Goal: Task Accomplishment & Management: Complete application form

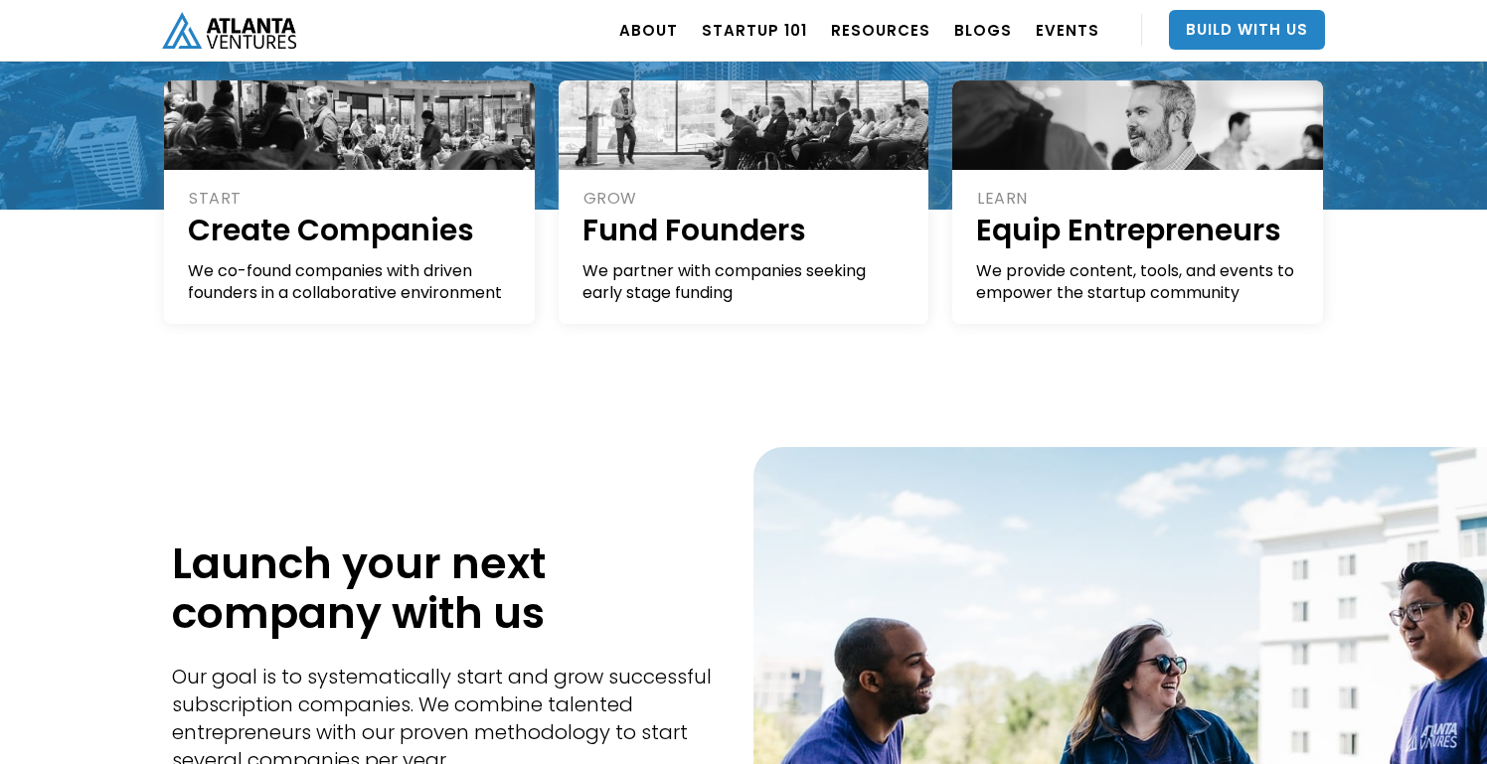
scroll to position [471, 0]
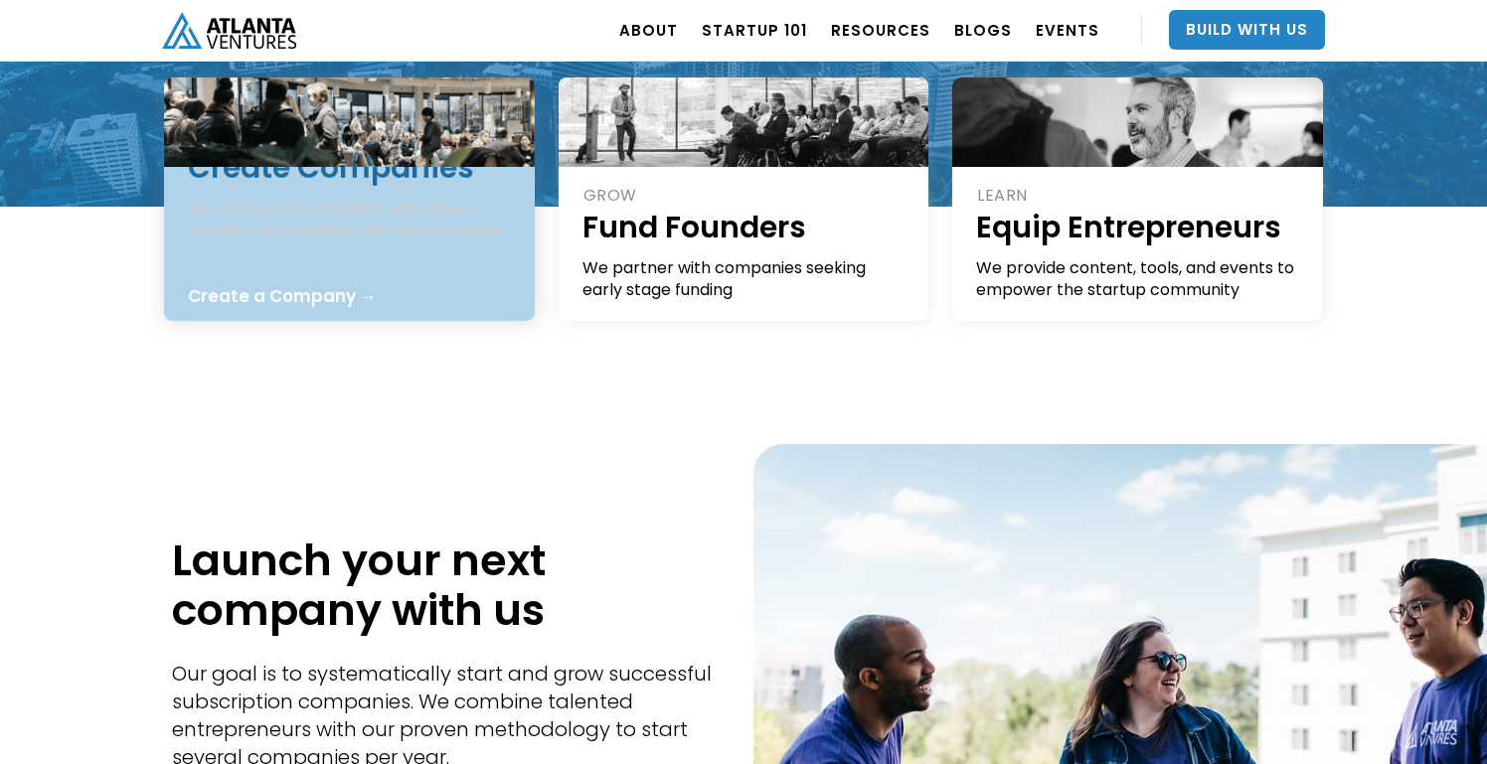
click at [415, 223] on div "START Create Companies We co-found companies with driven founders in a collabor…" at bounding box center [350, 182] width 325 height 116
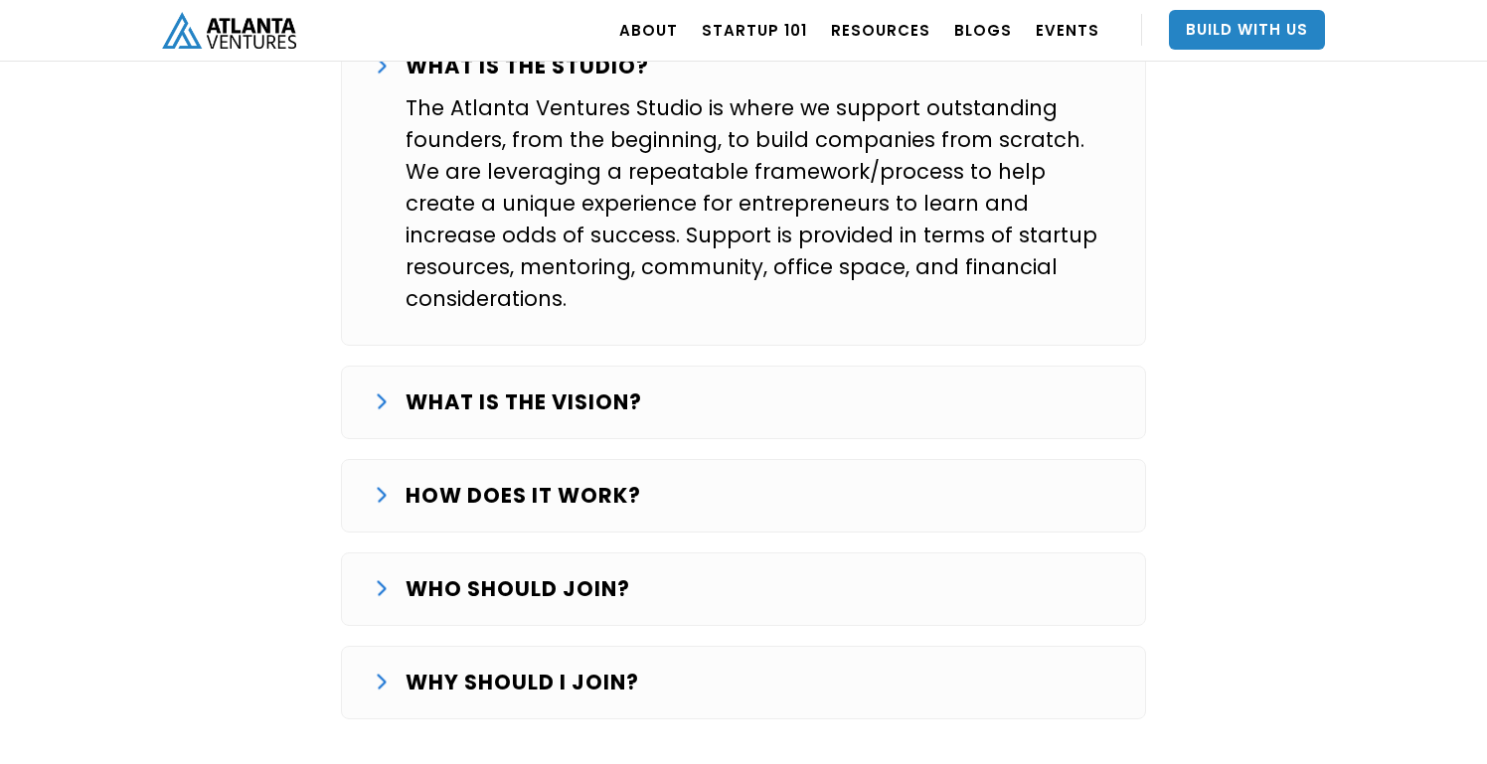
scroll to position [3424, 0]
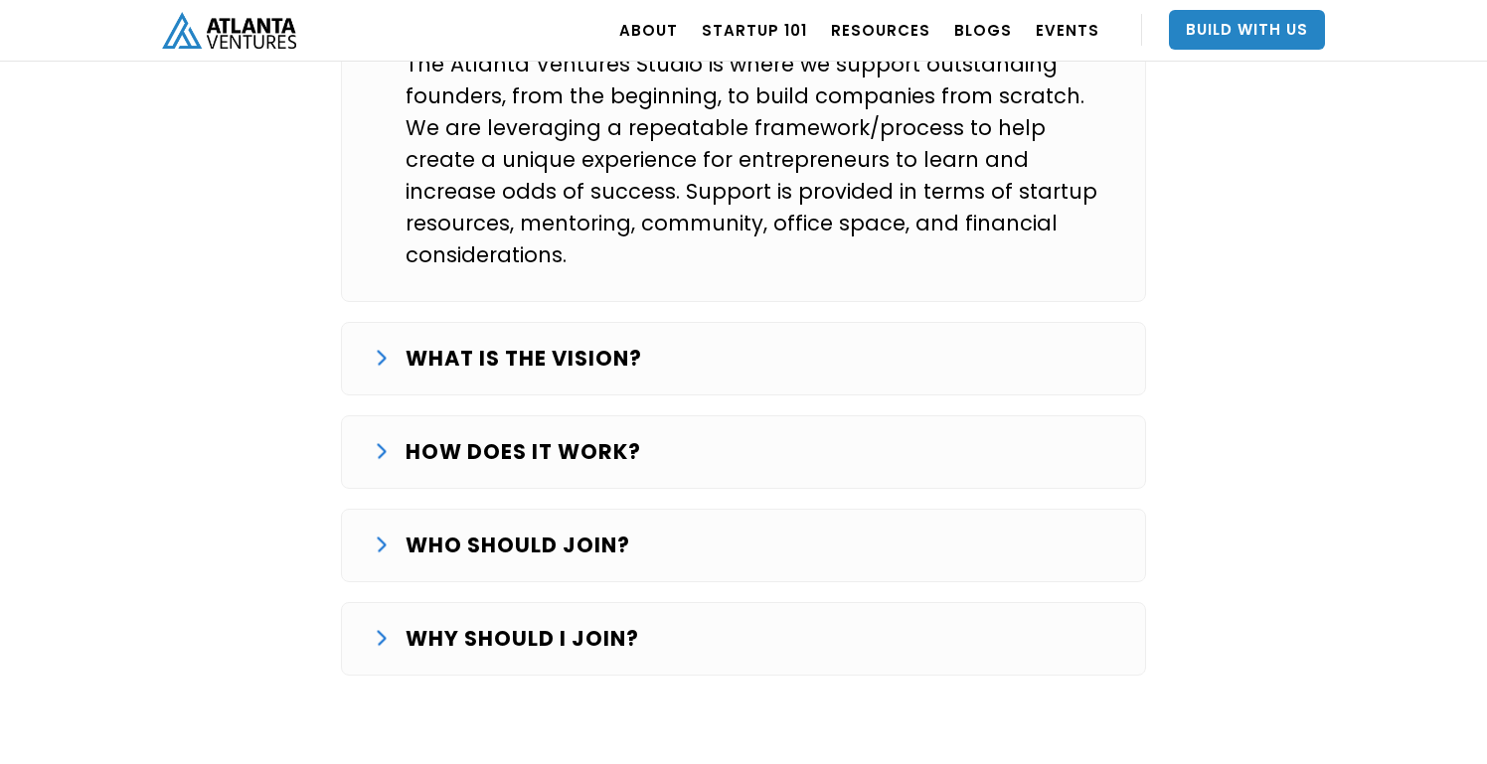
click at [556, 416] on div "HOW DOES IT WORK? The Studio journey starts with finding and validating an idea…" at bounding box center [743, 453] width 805 height 74
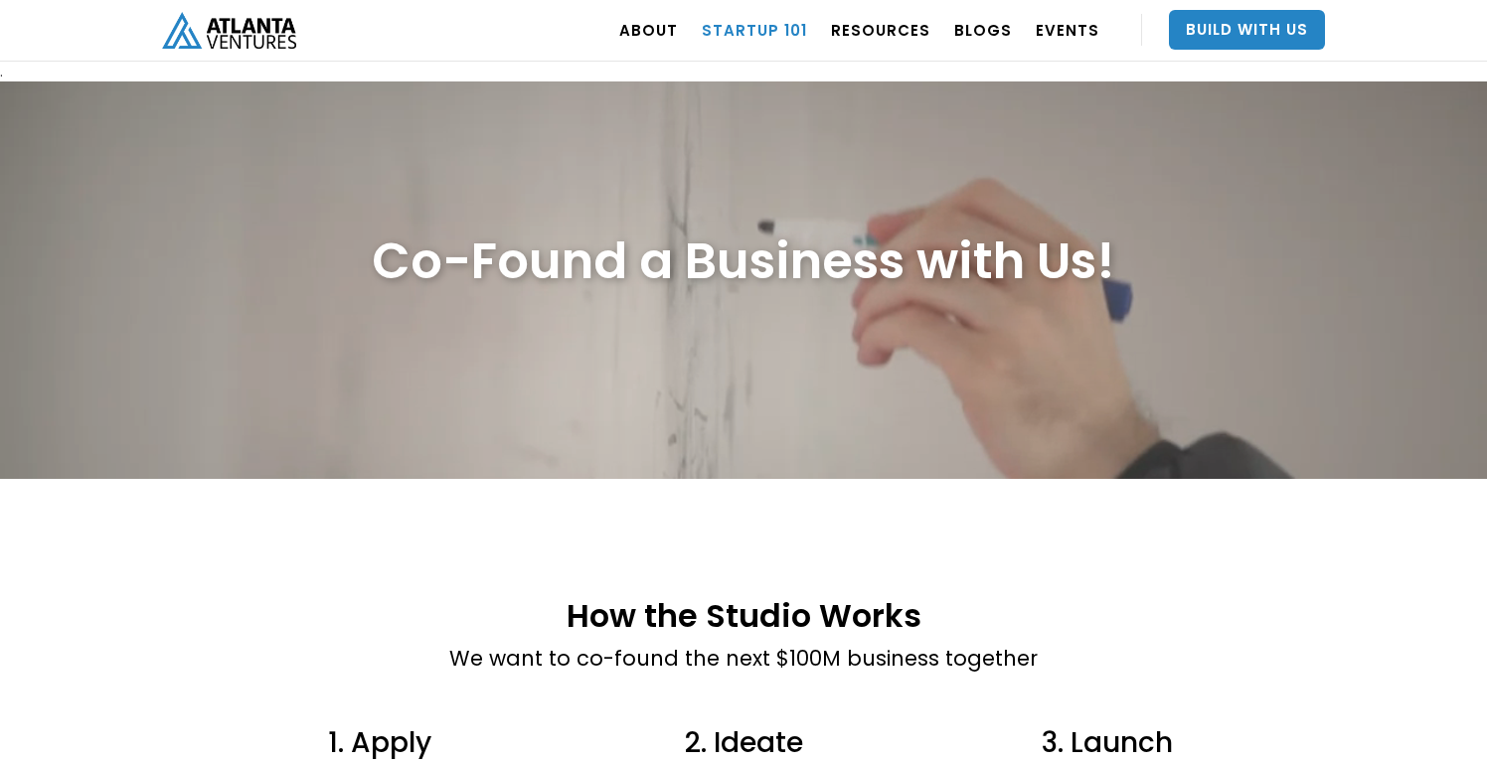
scroll to position [0, 0]
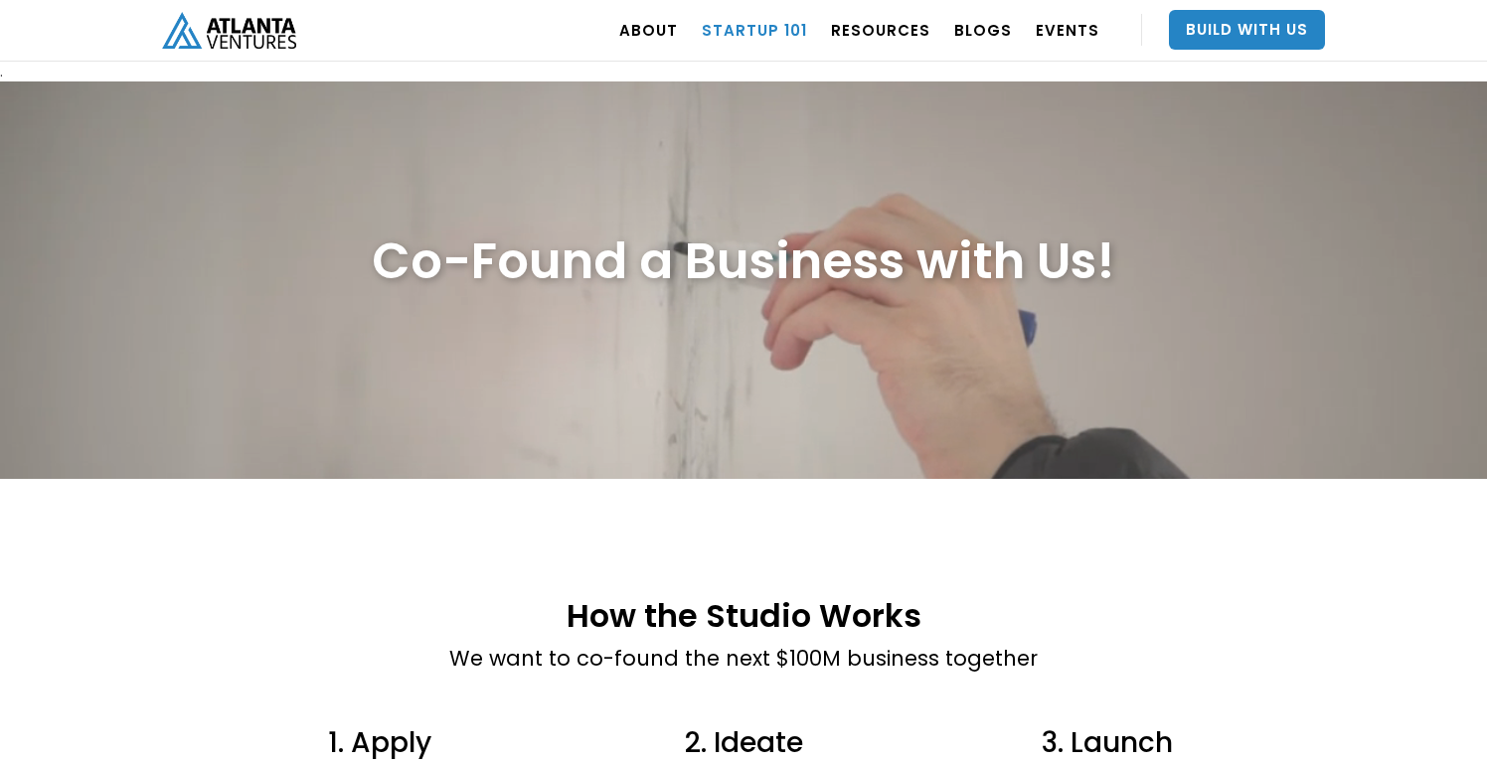
click at [792, 30] on link "Startup 101" at bounding box center [754, 30] width 105 height 56
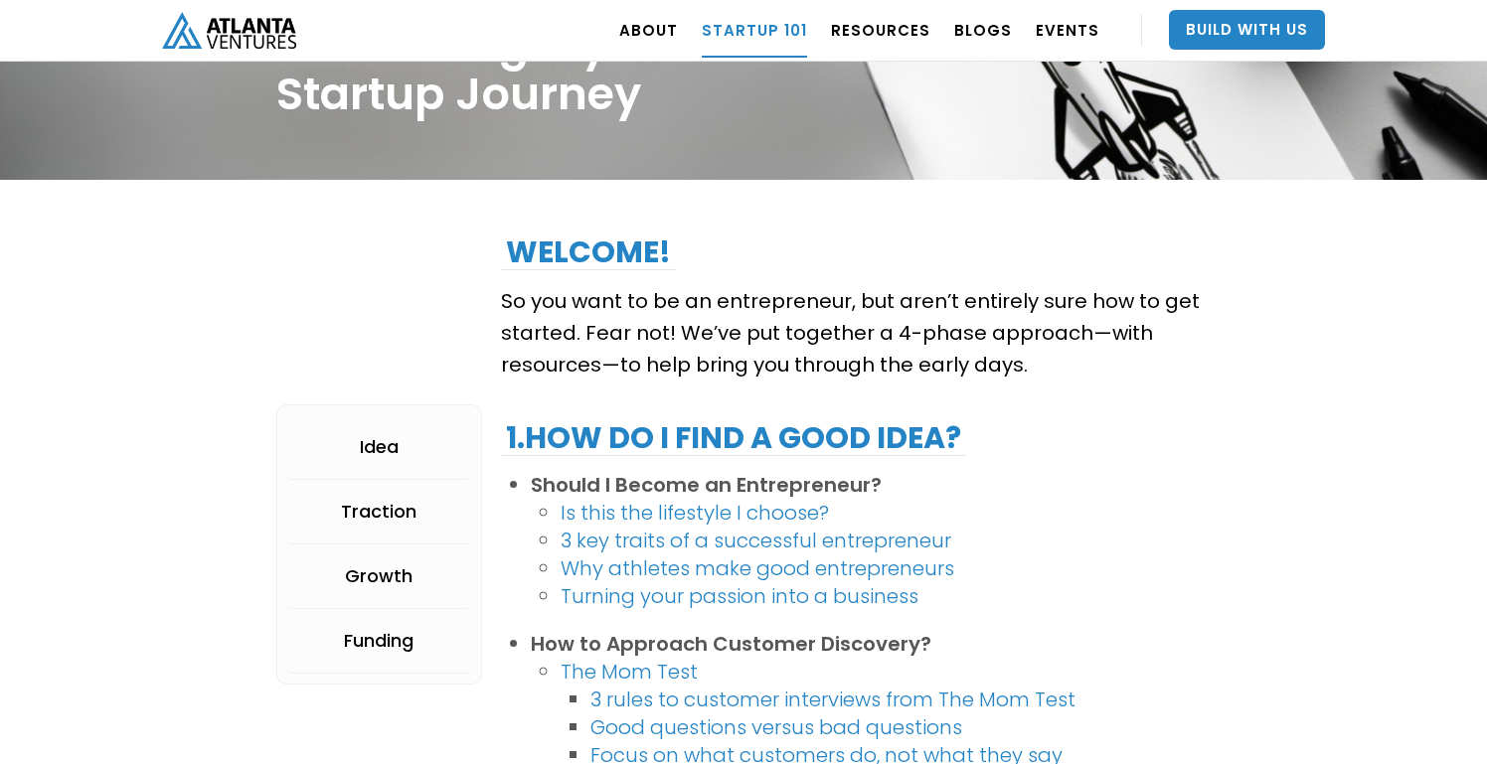
scroll to position [33, 0]
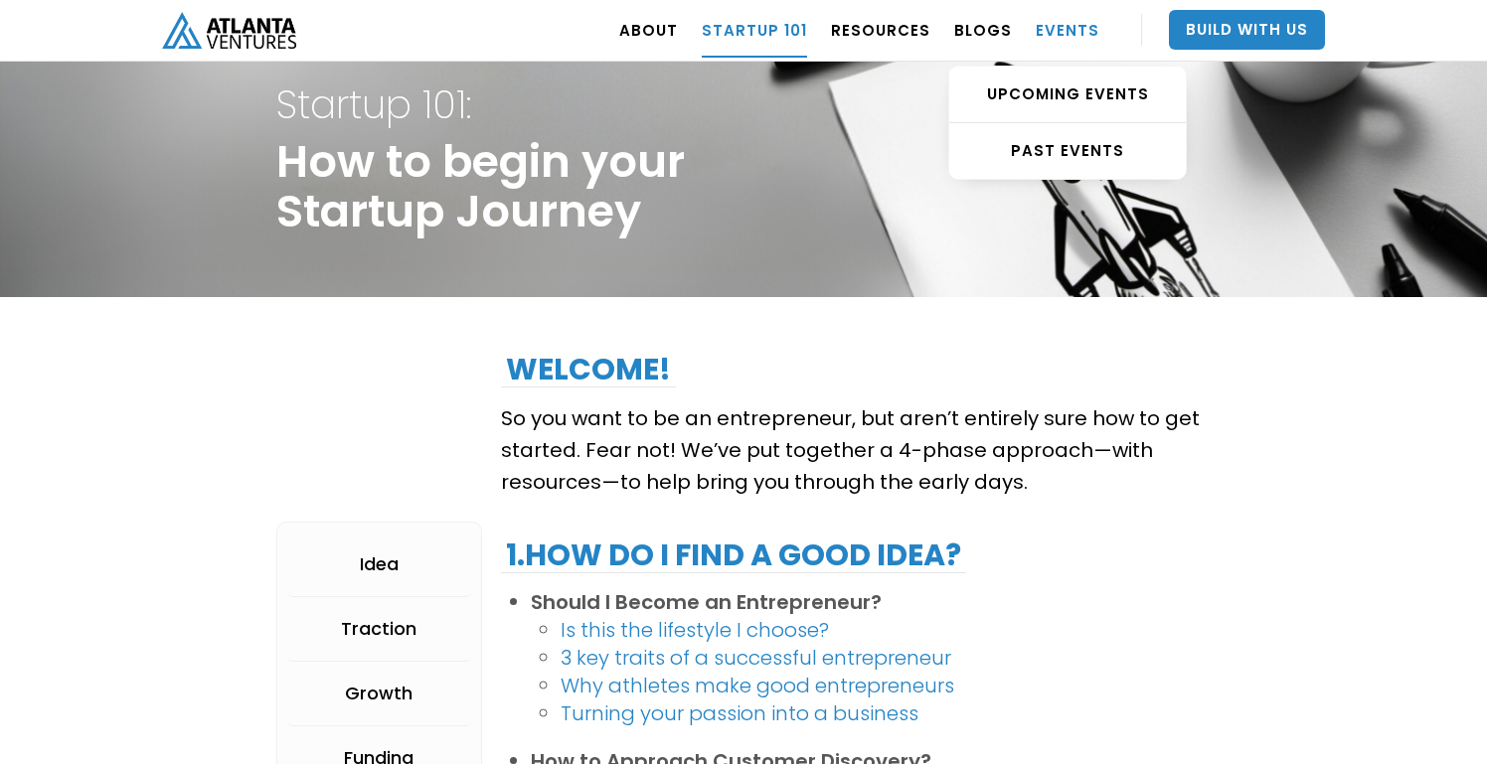
click at [1059, 24] on link "EVENTS" at bounding box center [1068, 30] width 64 height 56
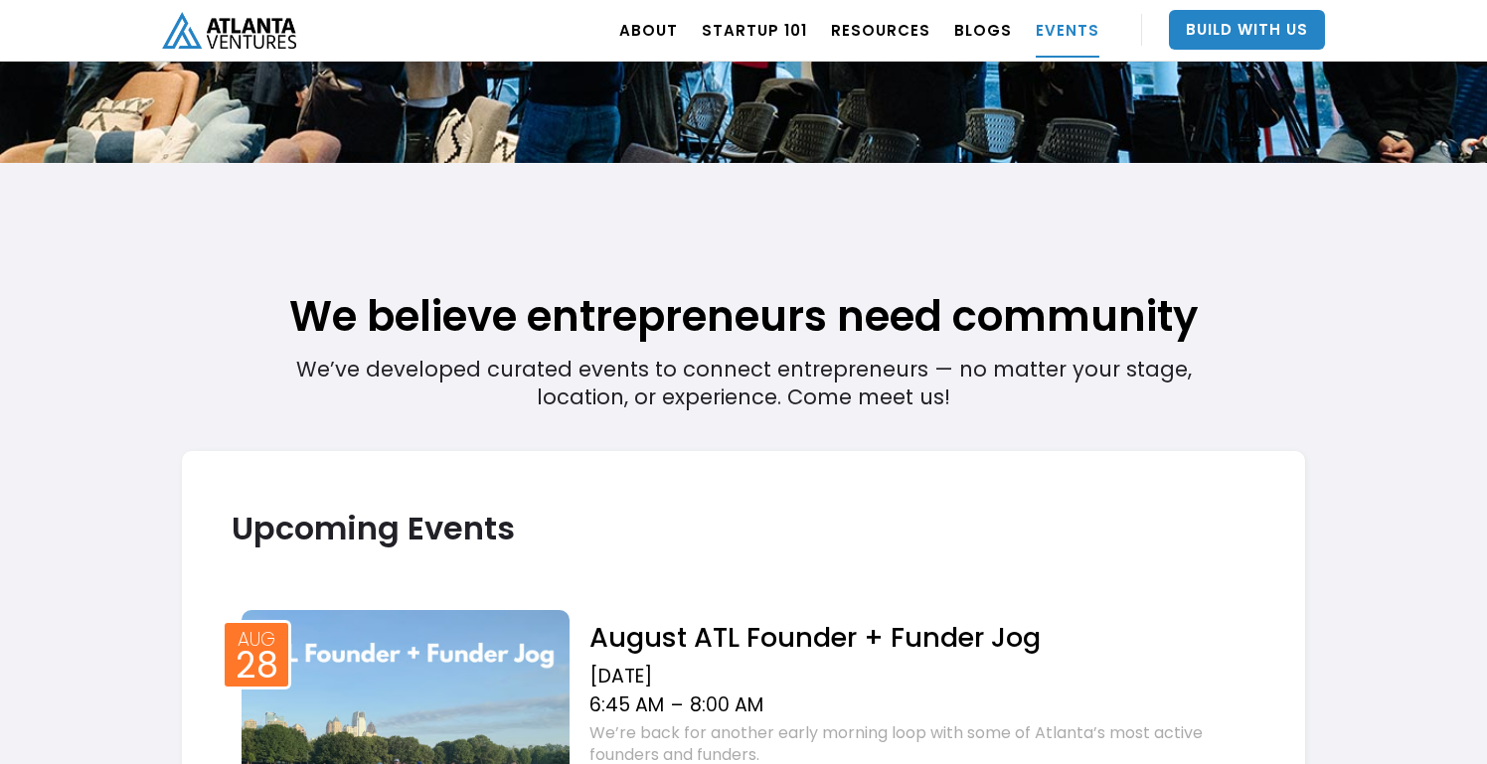
scroll to position [184, 0]
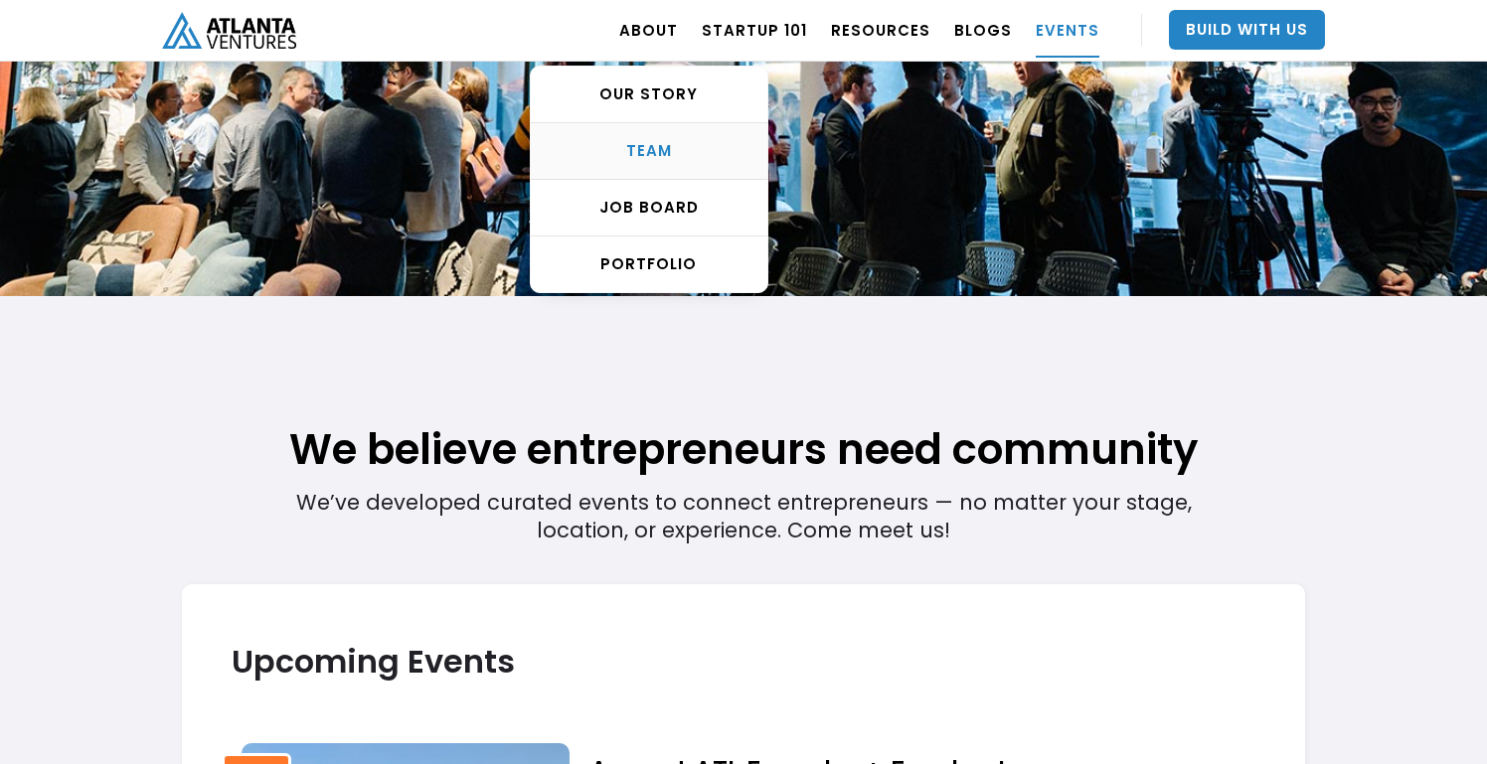
click at [674, 161] on div "TEAM" at bounding box center [649, 151] width 237 height 20
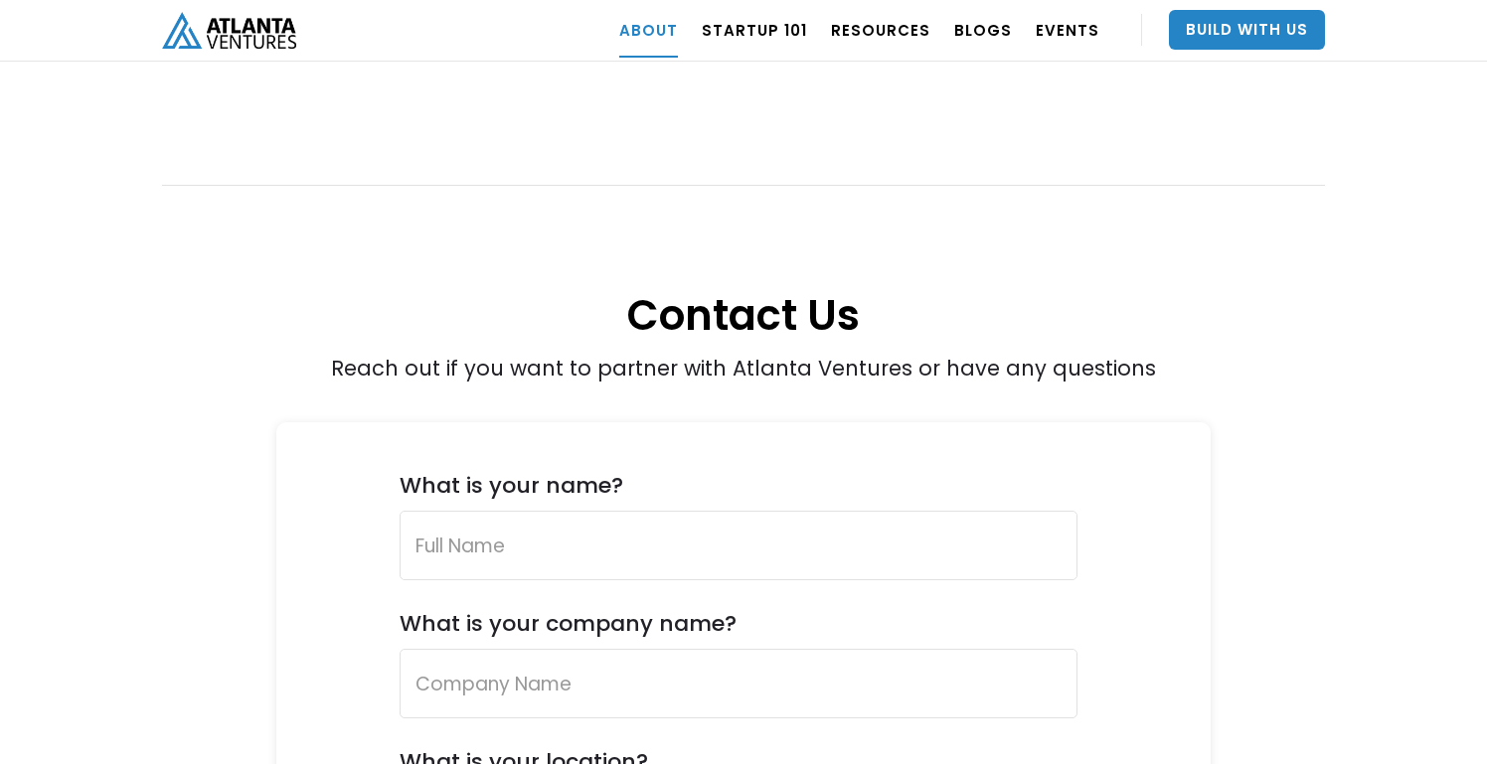
scroll to position [7174, 0]
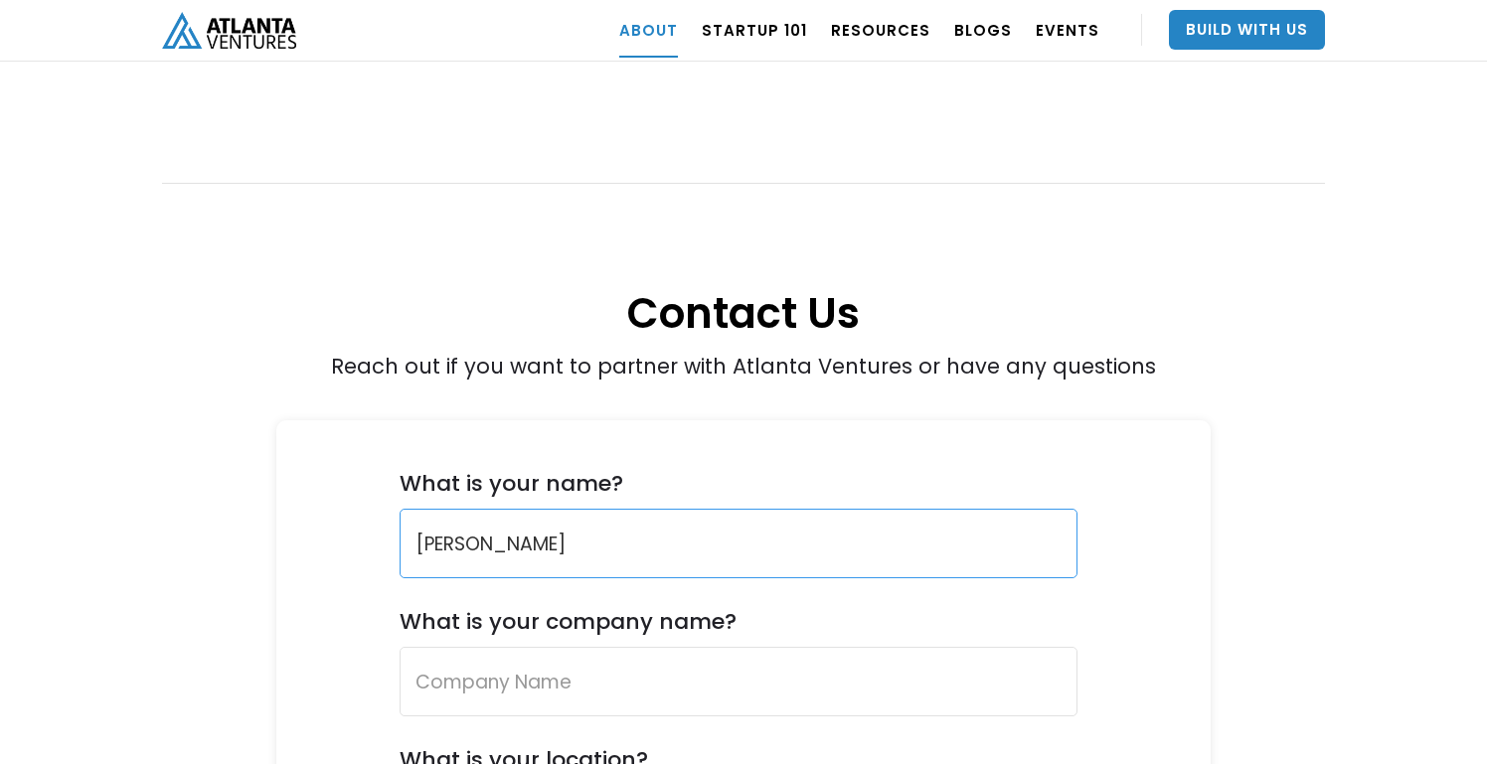
click at [622, 509] on input "Michael" at bounding box center [739, 544] width 678 height 70
type input "Michael Glass"
click at [647, 608] on label "What is your company name?" at bounding box center [568, 621] width 337 height 27
click at [647, 647] on input "What is your company name?" at bounding box center [739, 682] width 678 height 70
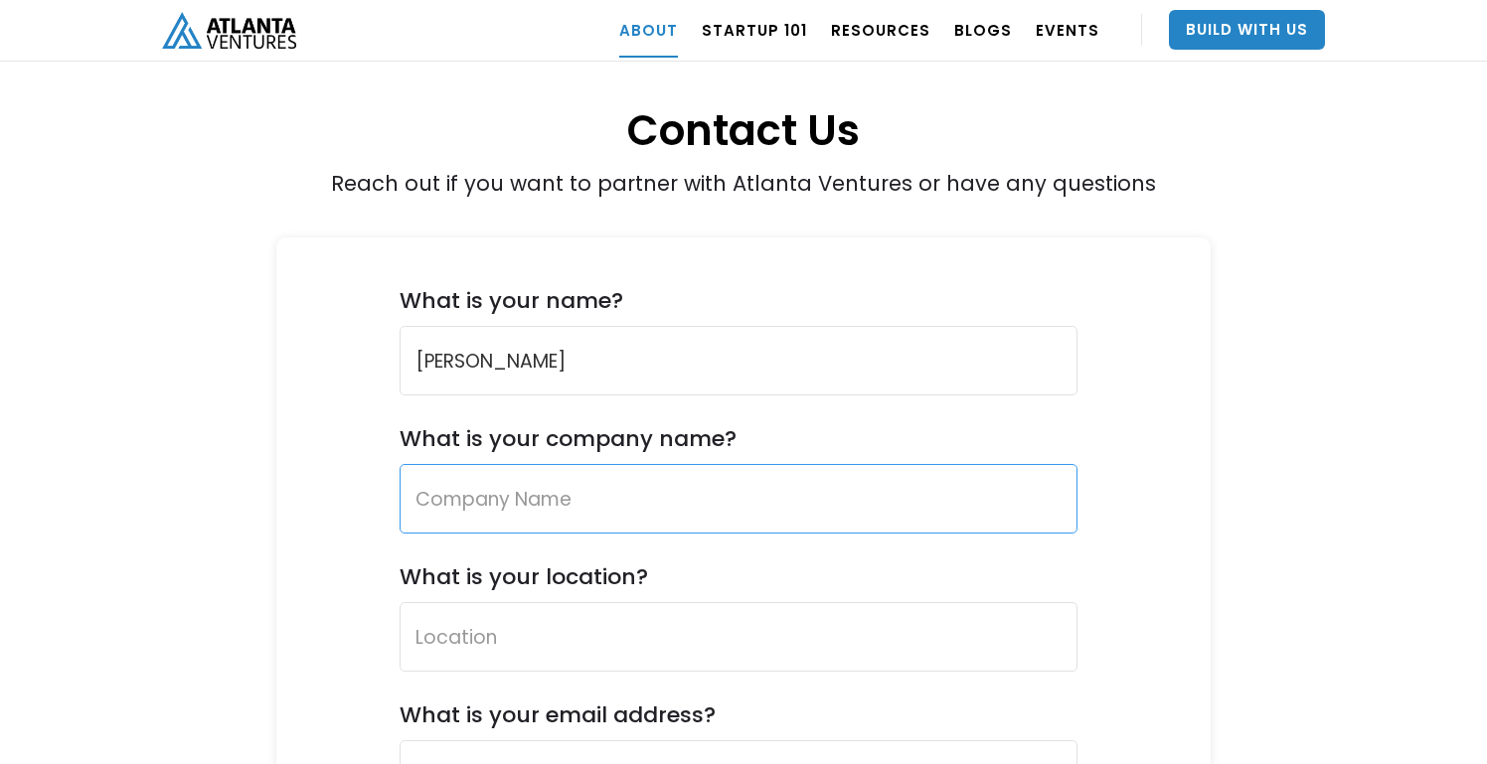
scroll to position [7421, 0]
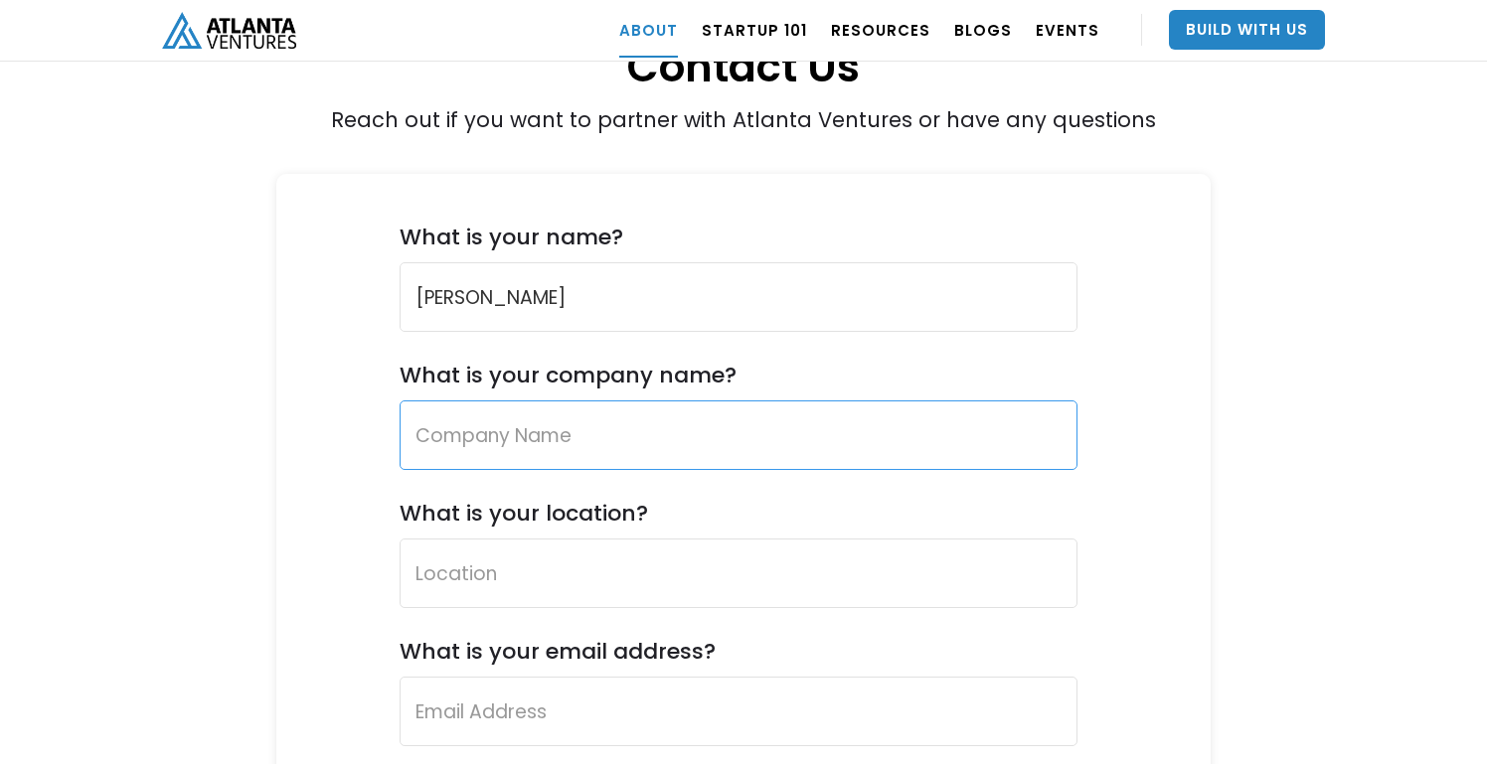
click at [641, 401] on input "What is your company name?" at bounding box center [739, 436] width 678 height 70
type input "AWA"
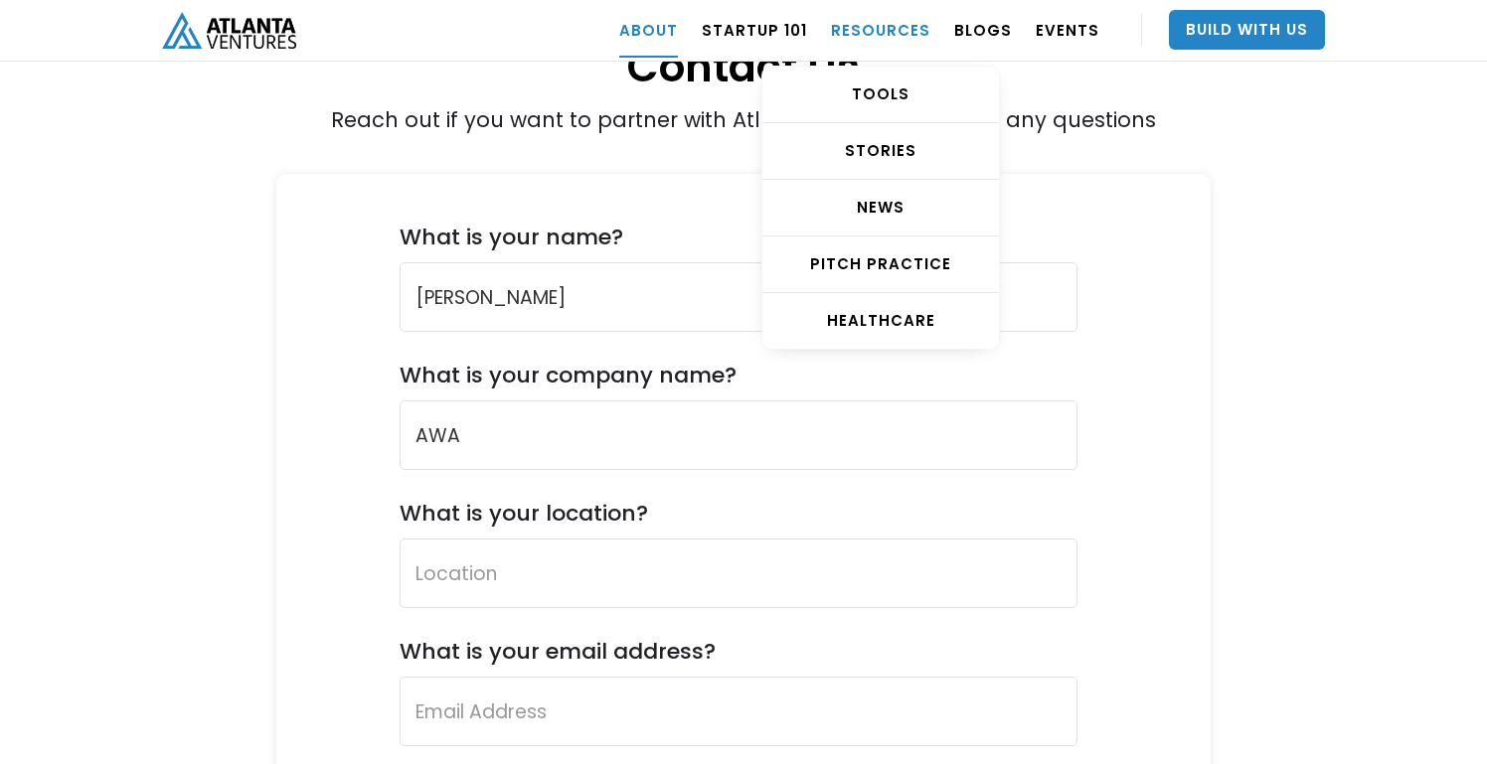
click at [853, 30] on link "RESOURCES" at bounding box center [880, 30] width 99 height 56
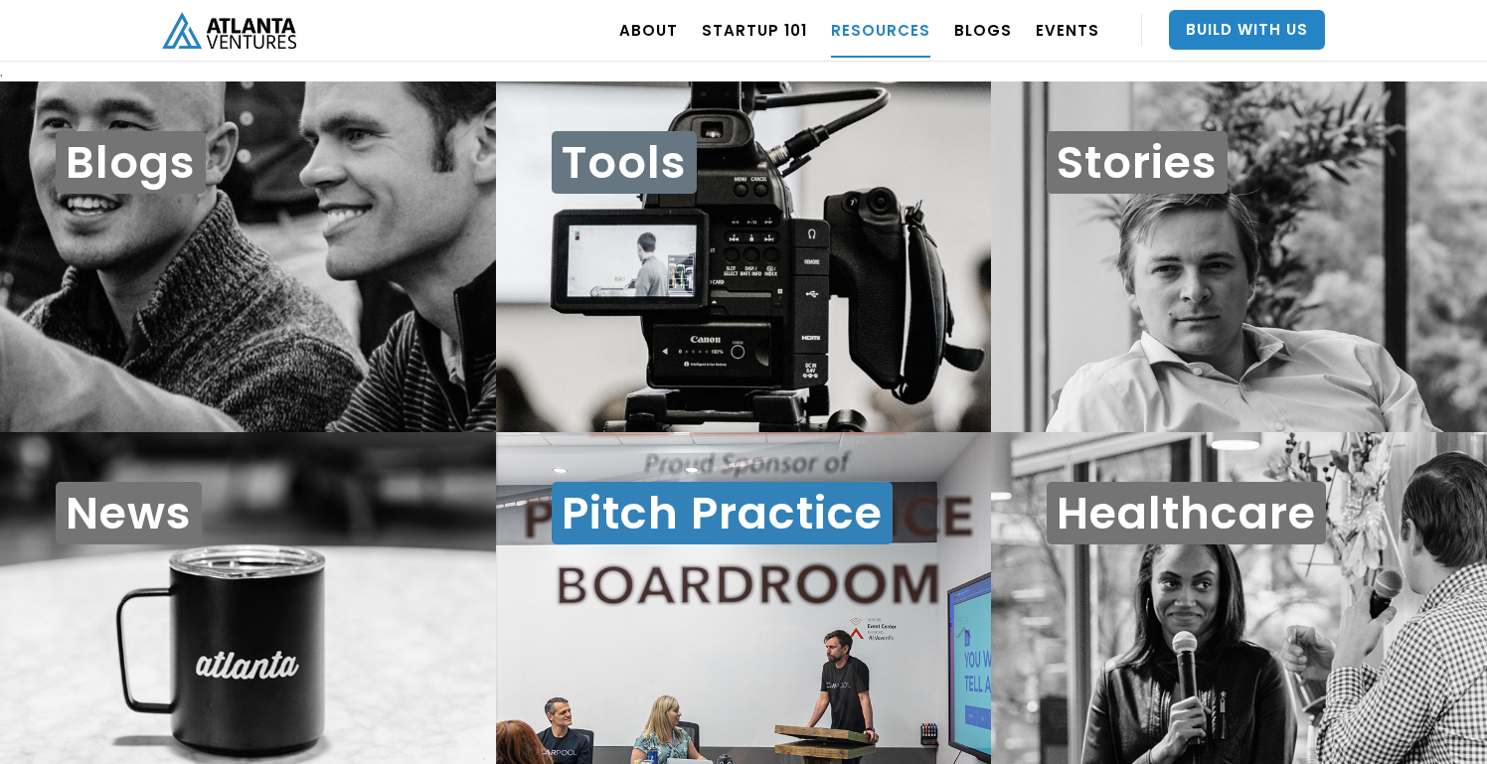
click at [697, 404] on div "Tools" at bounding box center [744, 258] width 496 height 352
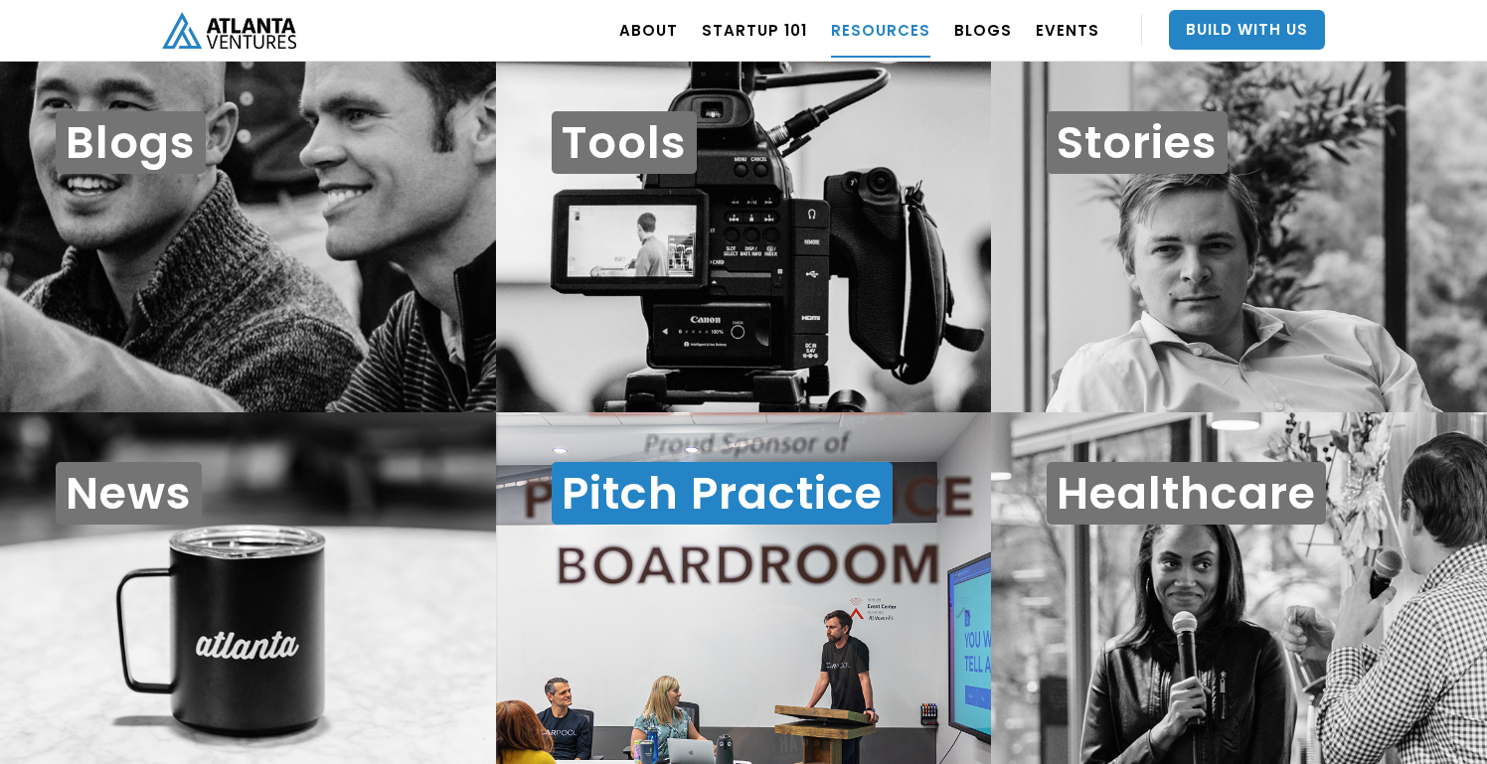
scroll to position [20, 0]
click at [893, 580] on div "Pitch Practice" at bounding box center [744, 589] width 496 height 352
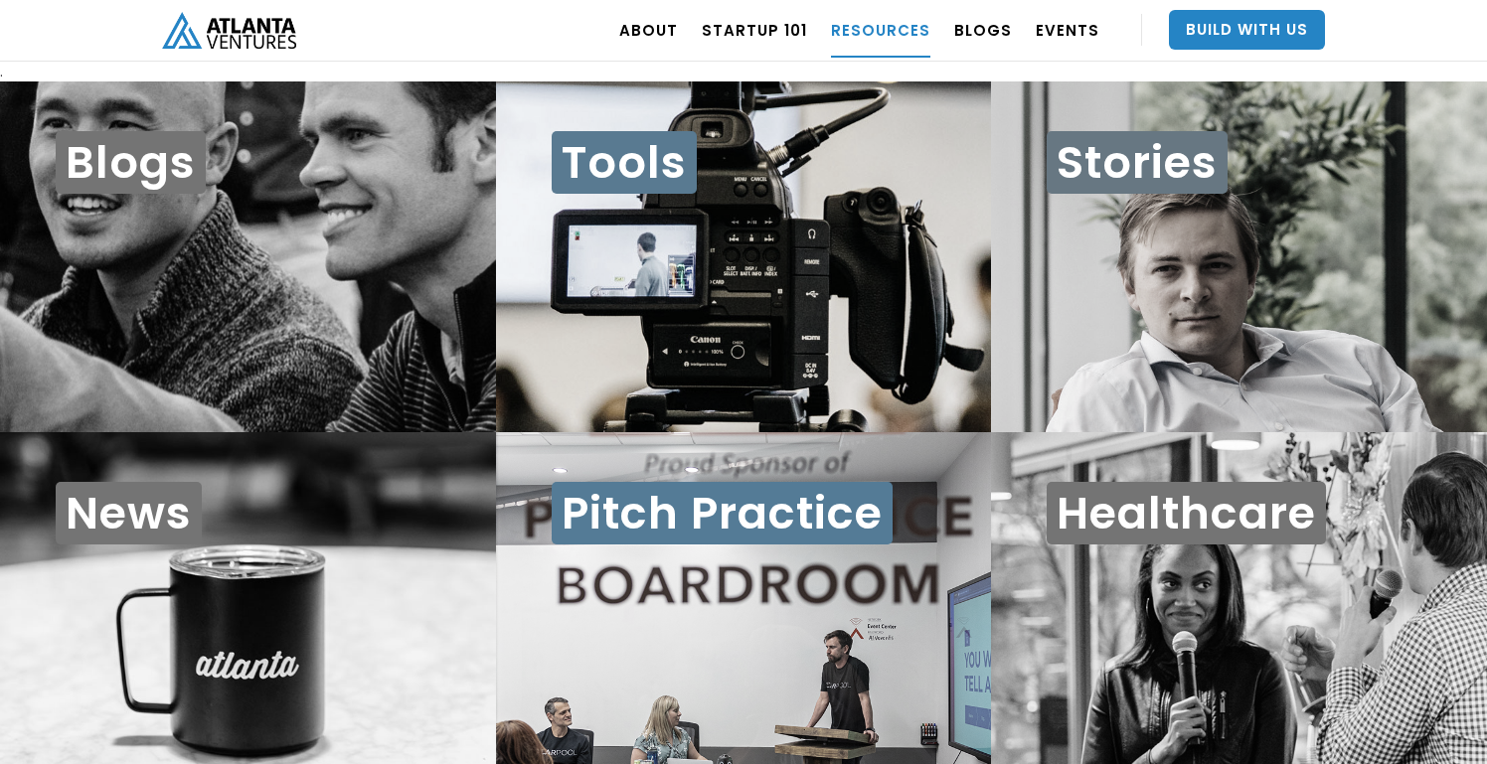
scroll to position [0, 0]
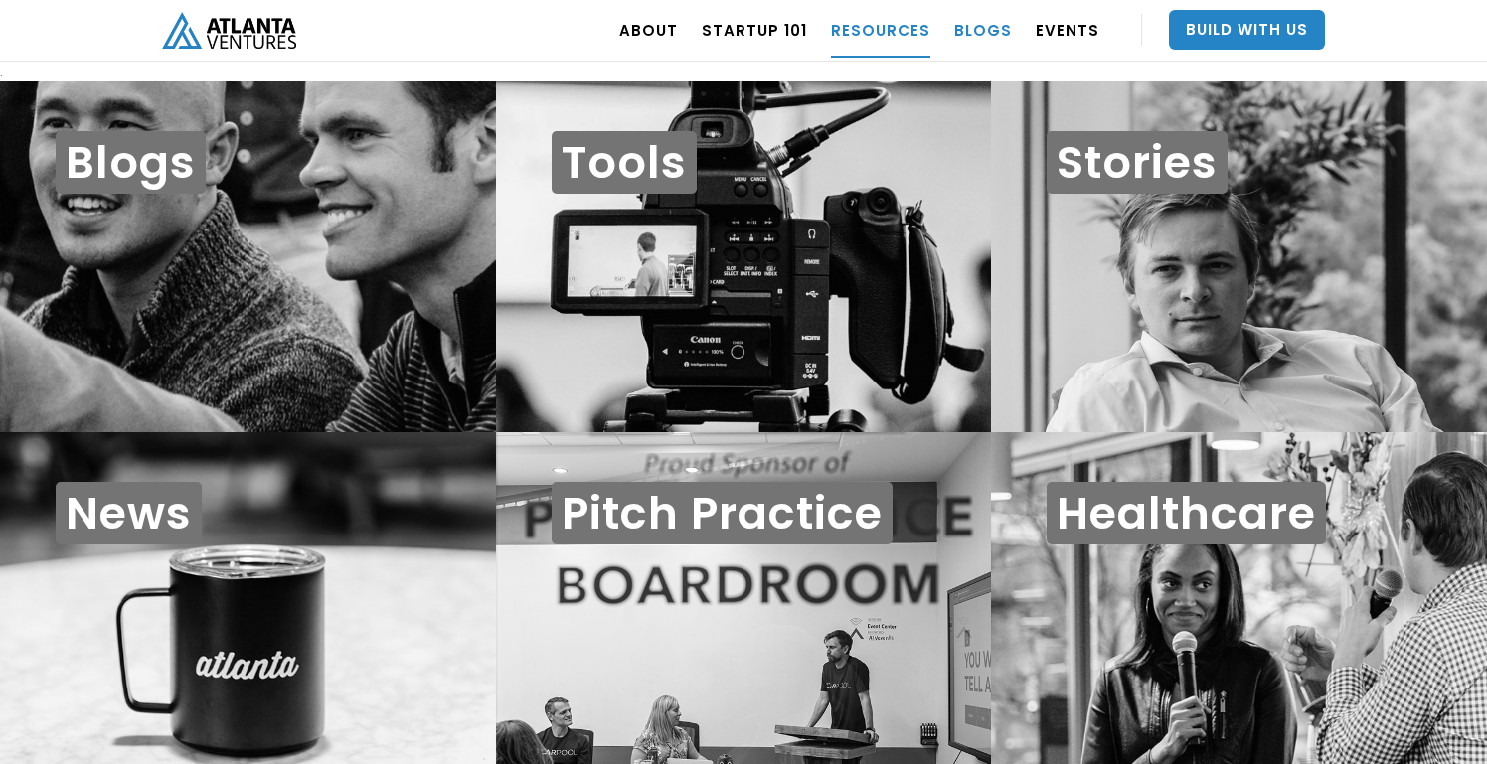
click at [973, 23] on link "BLOGS" at bounding box center [983, 30] width 58 height 56
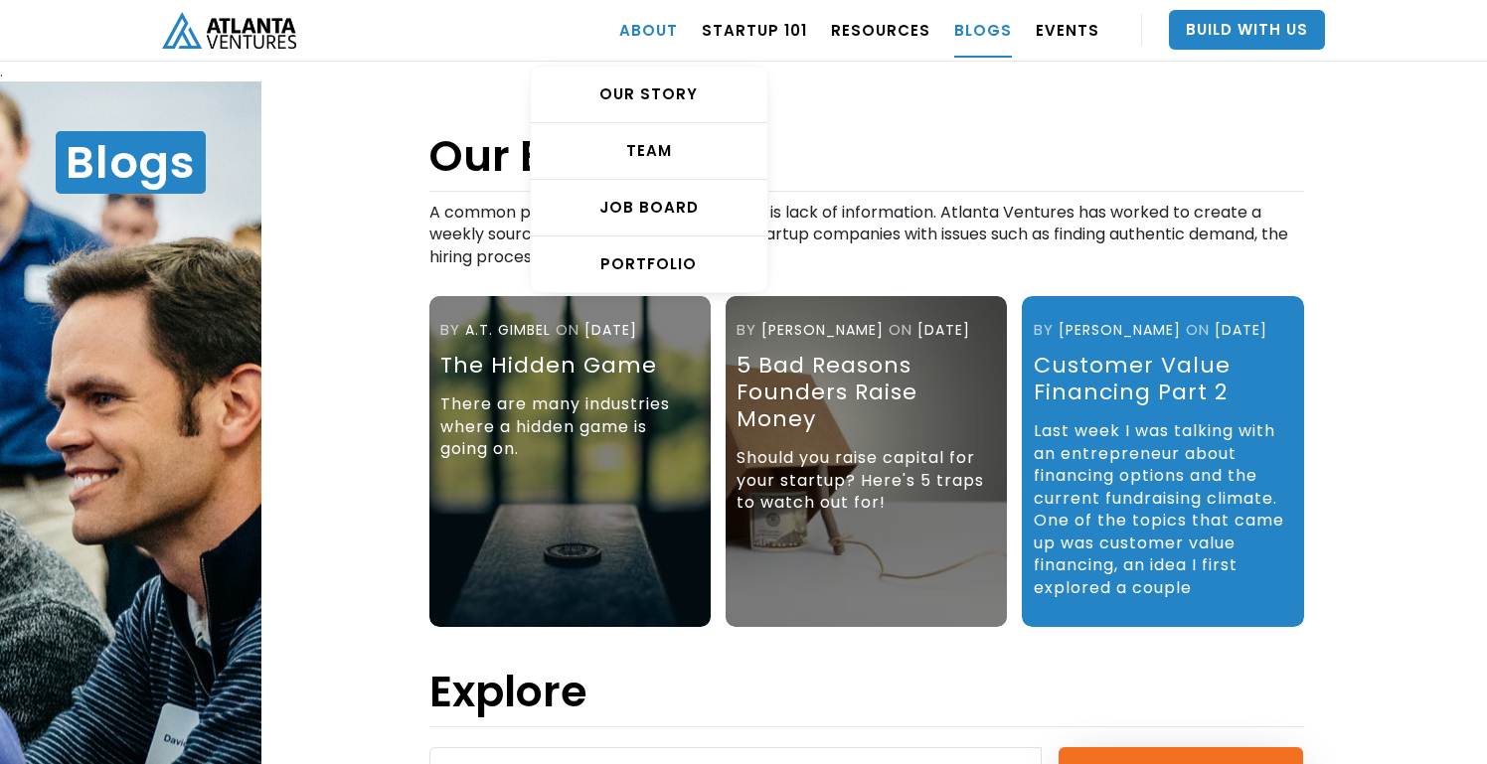
click at [677, 37] on link "ABOUT" at bounding box center [648, 30] width 59 height 56
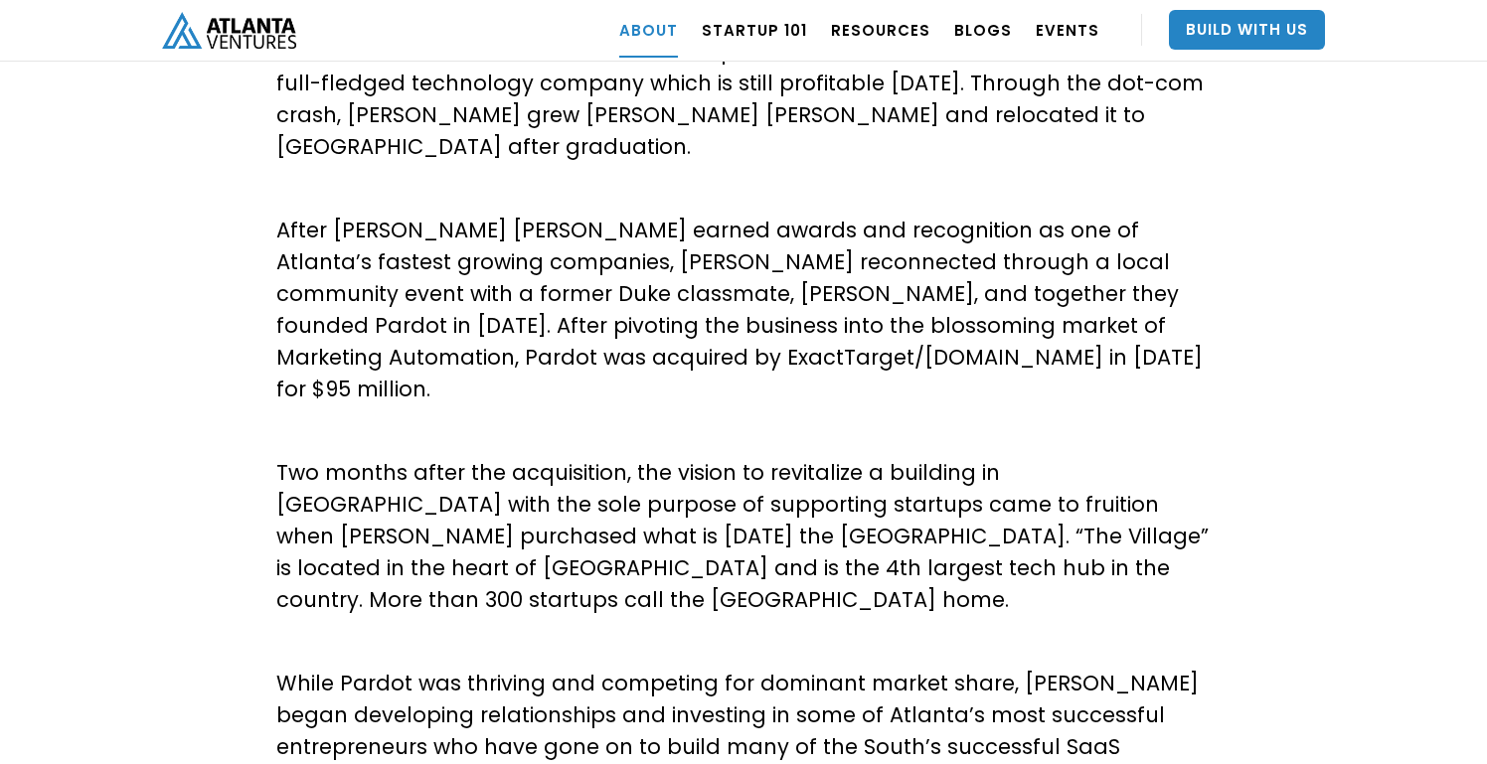
scroll to position [694, 0]
click at [1222, 28] on link "Build With Us" at bounding box center [1247, 30] width 156 height 40
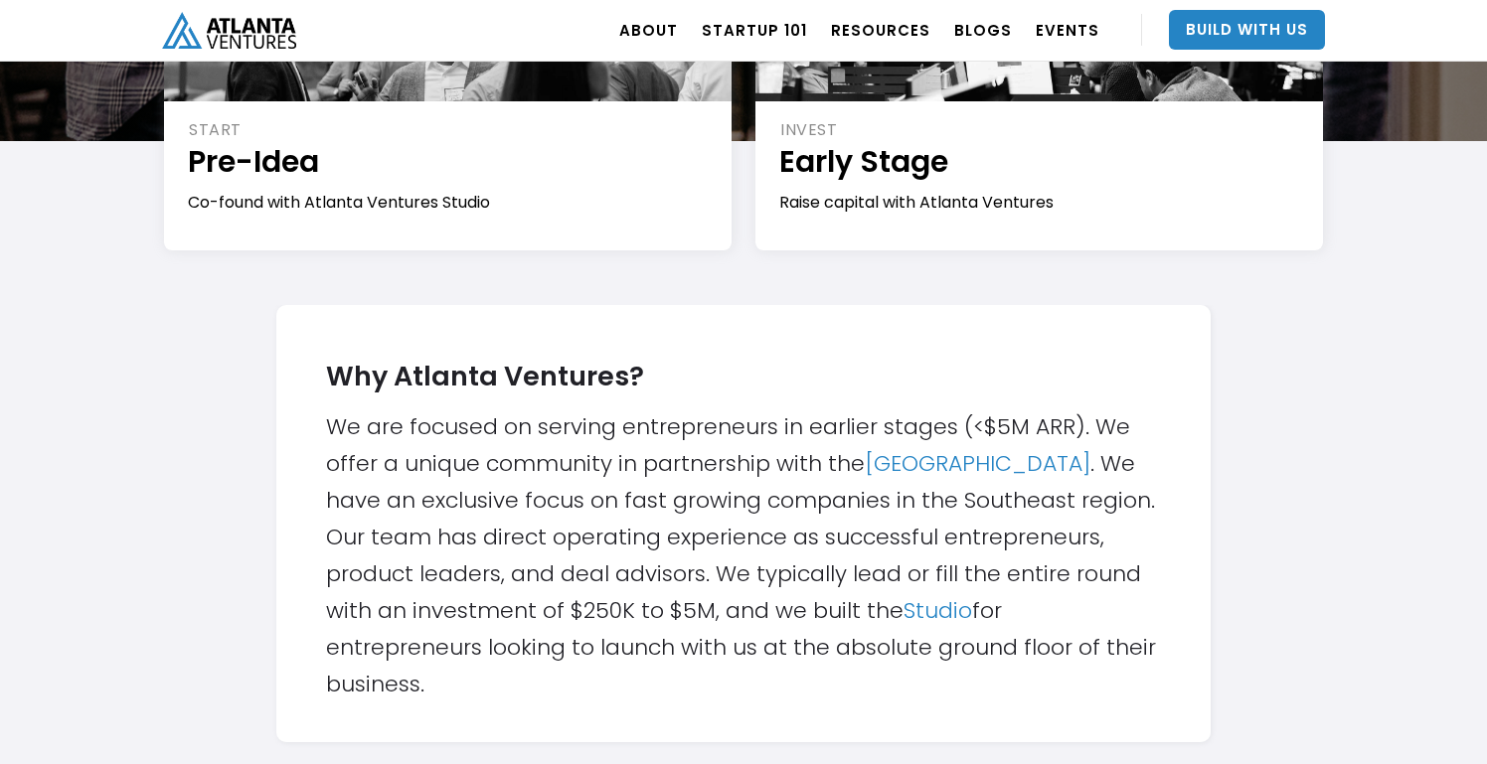
scroll to position [441, 0]
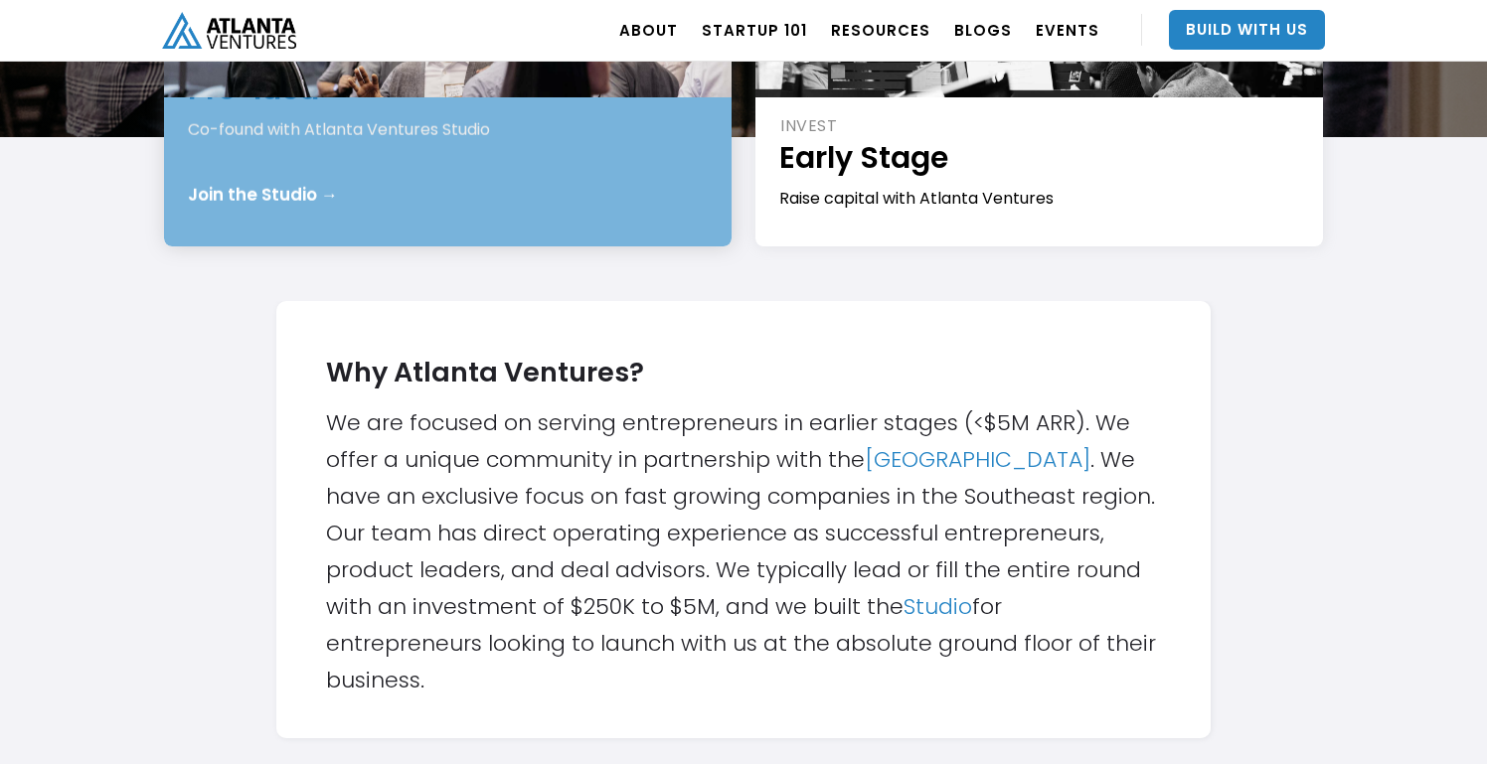
click at [603, 194] on div "START Pre-Idea Co-found with Atlanta Ventures Studio Join the Studio →" at bounding box center [448, 127] width 568 height 239
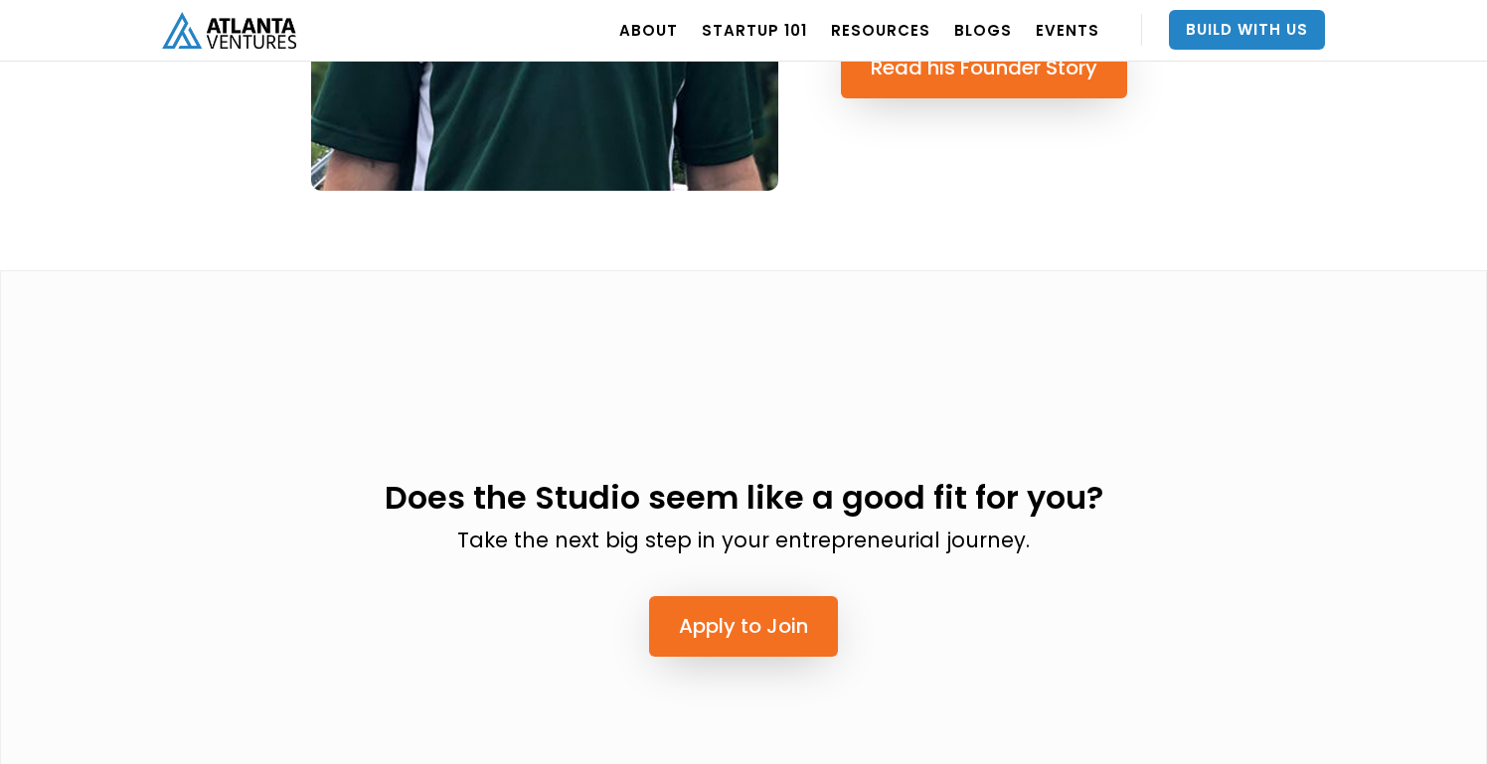
scroll to position [4679, 0]
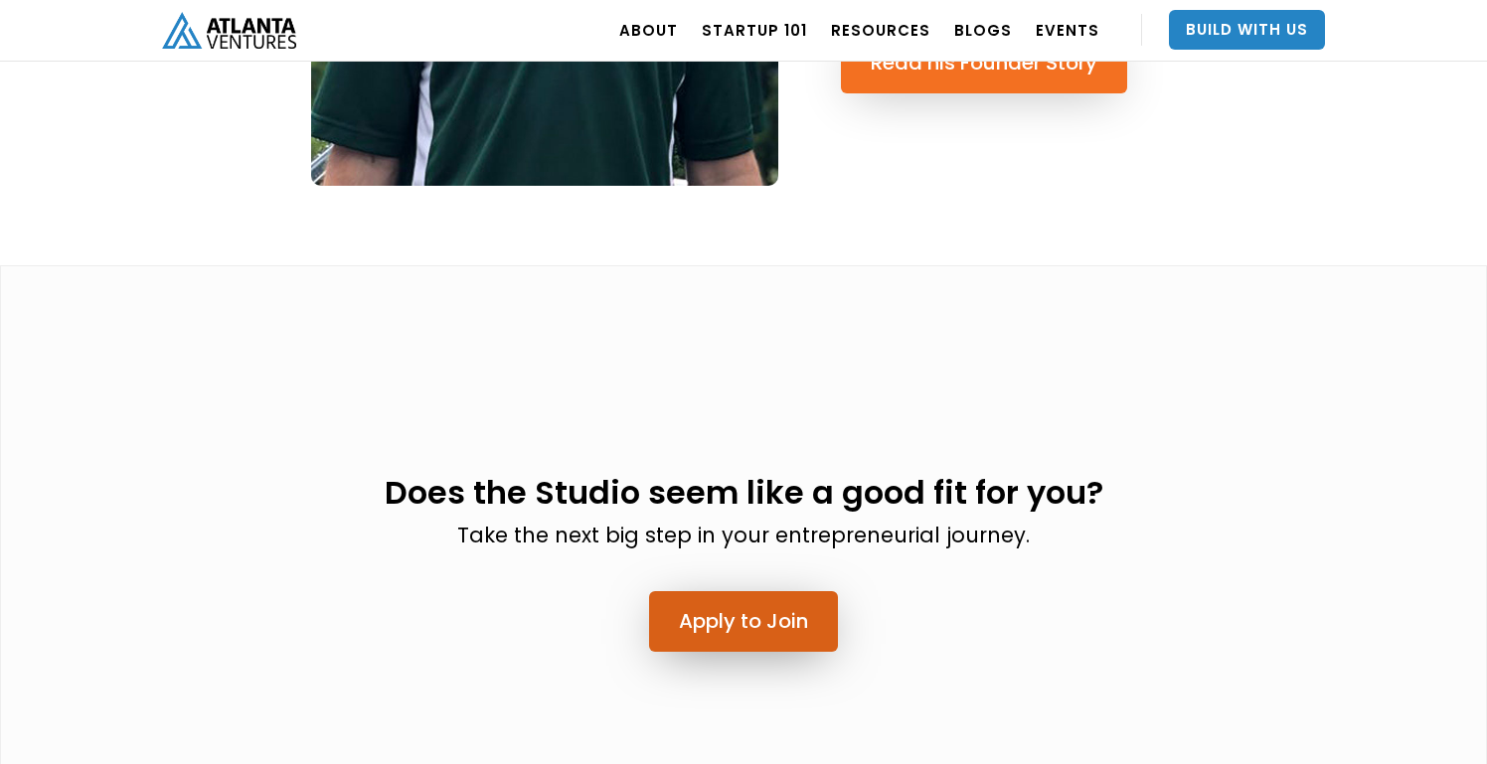
click at [810, 591] on link "Apply to Join" at bounding box center [743, 621] width 189 height 61
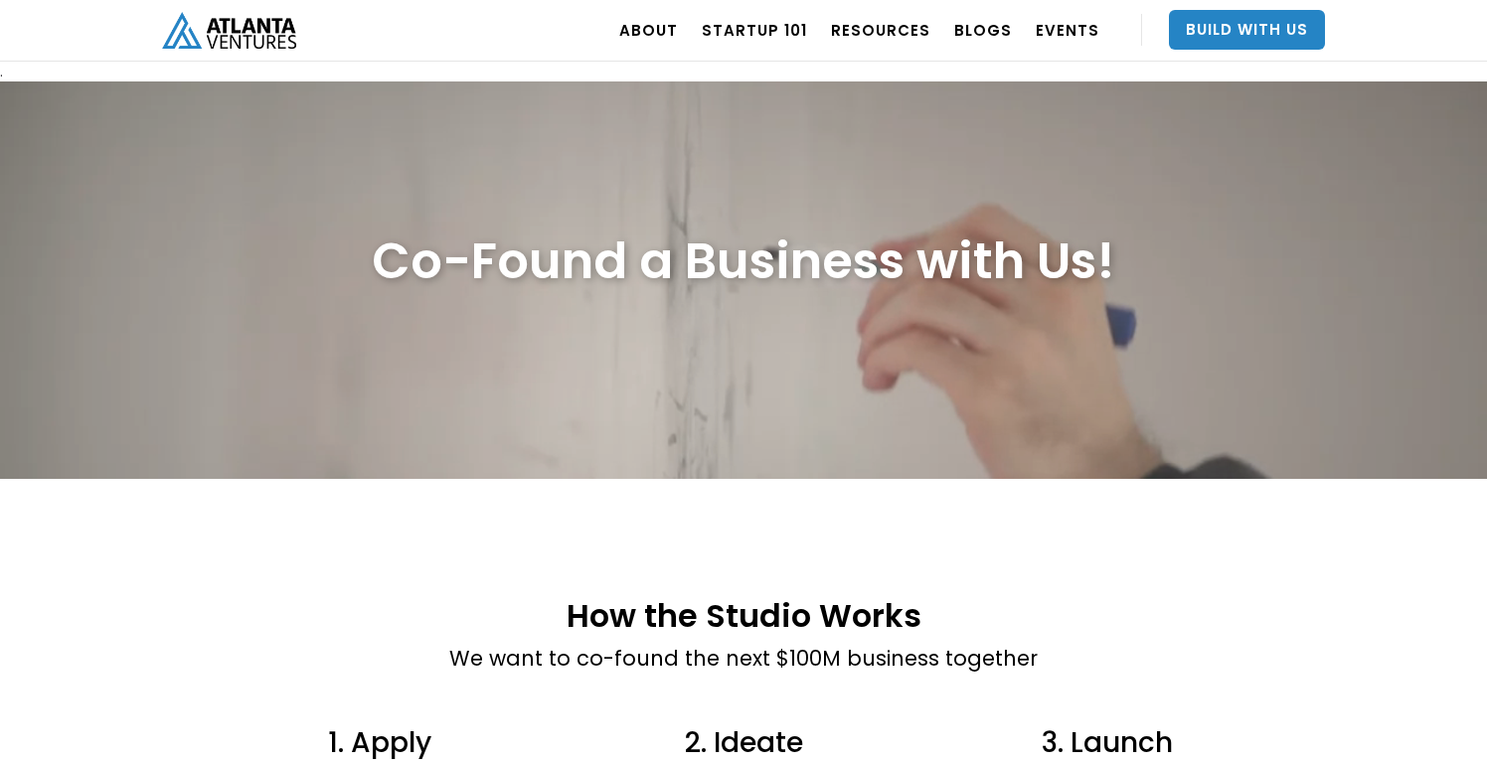
scroll to position [0, 0]
